Goal: Transaction & Acquisition: Purchase product/service

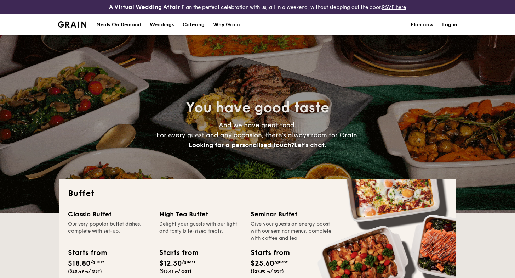
select select
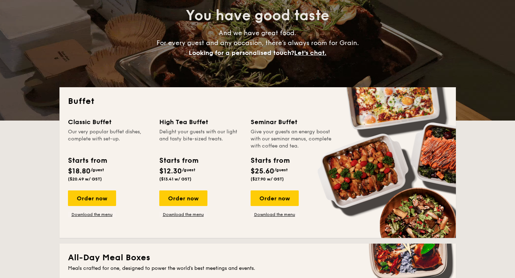
scroll to position [118, 0]
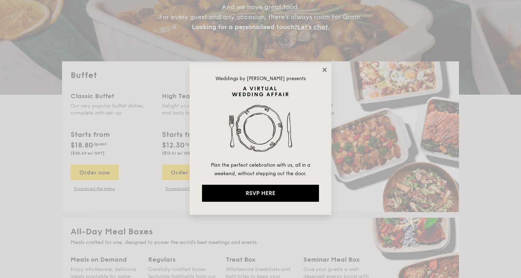
click at [327, 71] on icon at bounding box center [324, 70] width 6 height 6
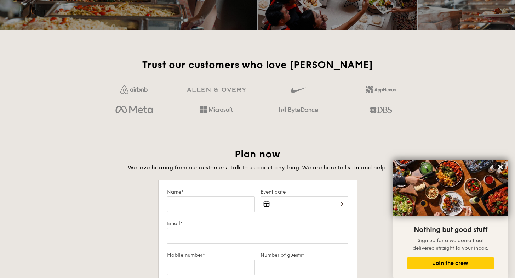
scroll to position [0, 0]
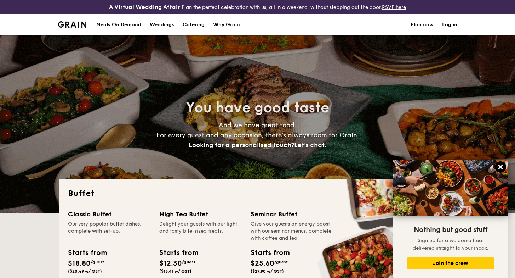
click at [501, 168] on icon at bounding box center [501, 167] width 4 height 4
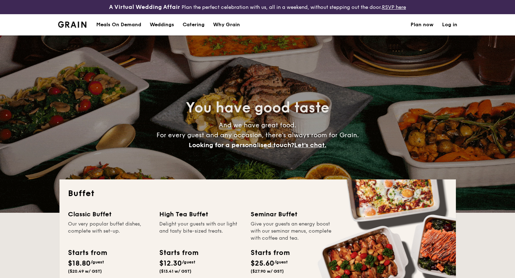
click at [199, 25] on h1 "Catering" at bounding box center [194, 24] width 22 height 21
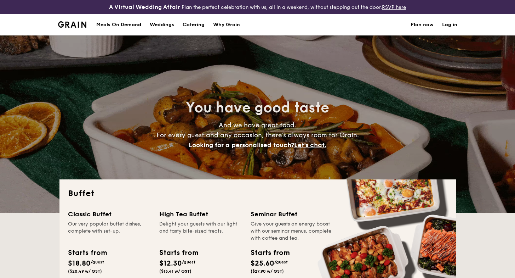
click at [195, 25] on h1 "Catering" at bounding box center [194, 24] width 22 height 21
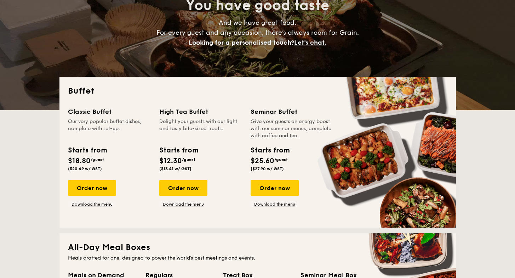
scroll to position [114, 0]
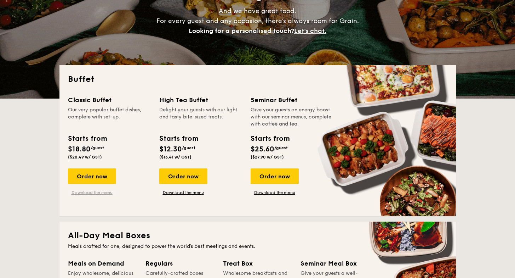
click at [94, 192] on link "Download the menu" at bounding box center [92, 192] width 48 height 6
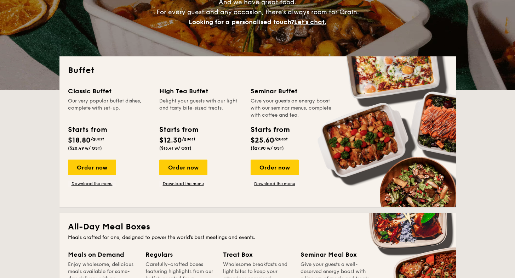
scroll to position [135, 0]
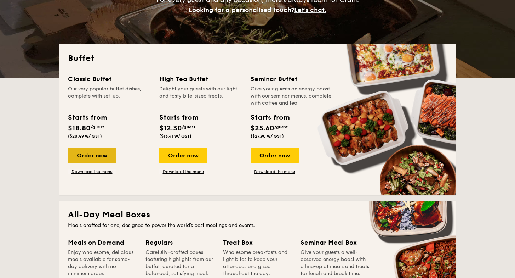
click at [94, 153] on div "Order now" at bounding box center [92, 155] width 48 height 16
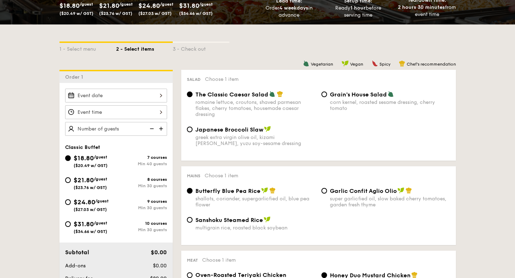
scroll to position [144, 0]
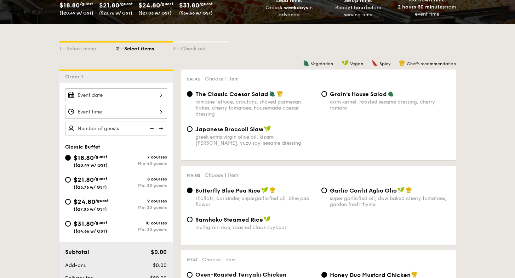
select select
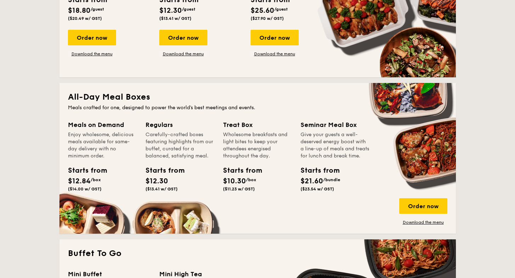
scroll to position [252, 0]
